Goal: Navigation & Orientation: Find specific page/section

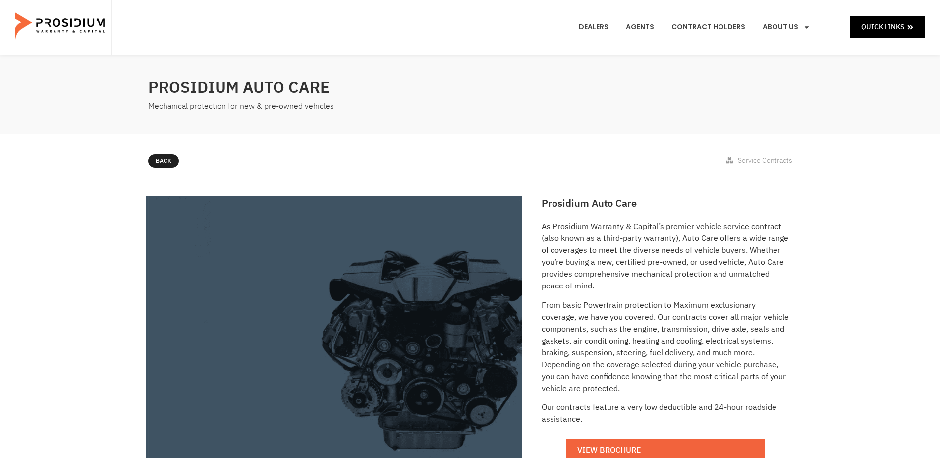
click at [892, 23] on e-page-transition at bounding box center [470, 229] width 940 height 458
click at [883, 21] on span "Quick Links" at bounding box center [882, 27] width 43 height 12
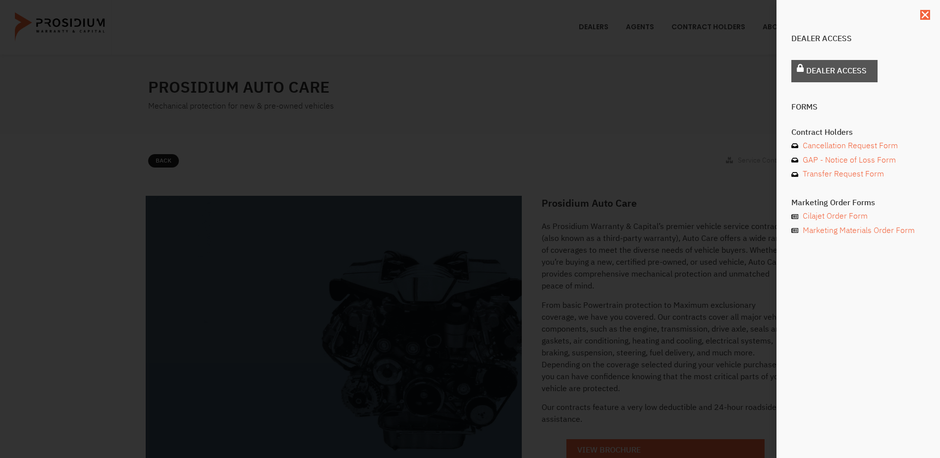
click at [843, 69] on span "Dealer Access" at bounding box center [836, 71] width 60 height 14
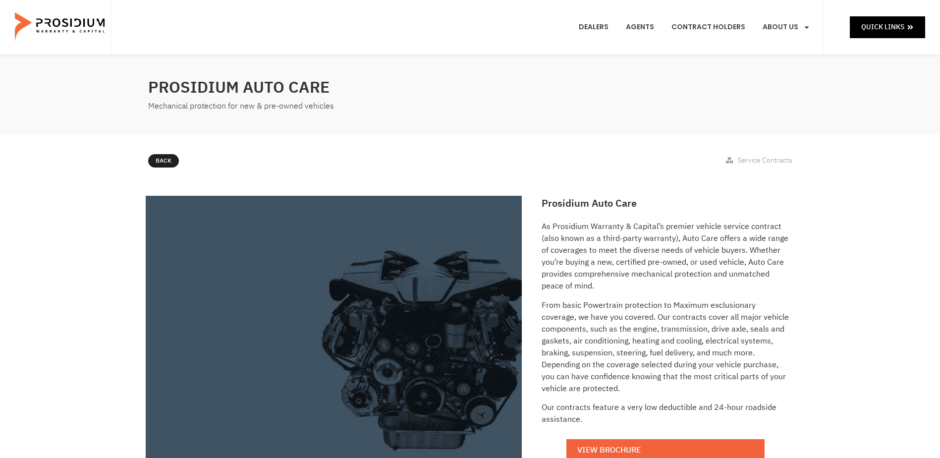
click at [901, 17] on e-page-transition at bounding box center [470, 229] width 940 height 458
click at [894, 25] on span "Quick Links" at bounding box center [882, 27] width 43 height 12
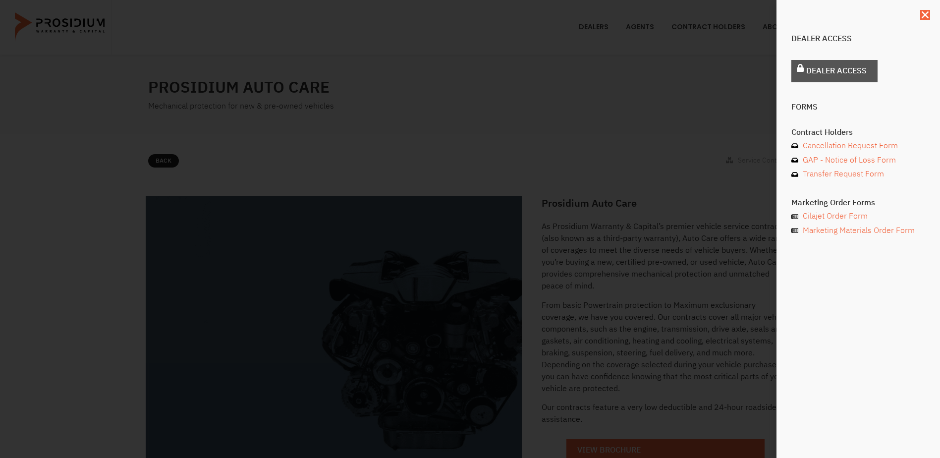
click at [856, 74] on span "Dealer Access" at bounding box center [836, 71] width 60 height 14
